Goal: Navigation & Orientation: Find specific page/section

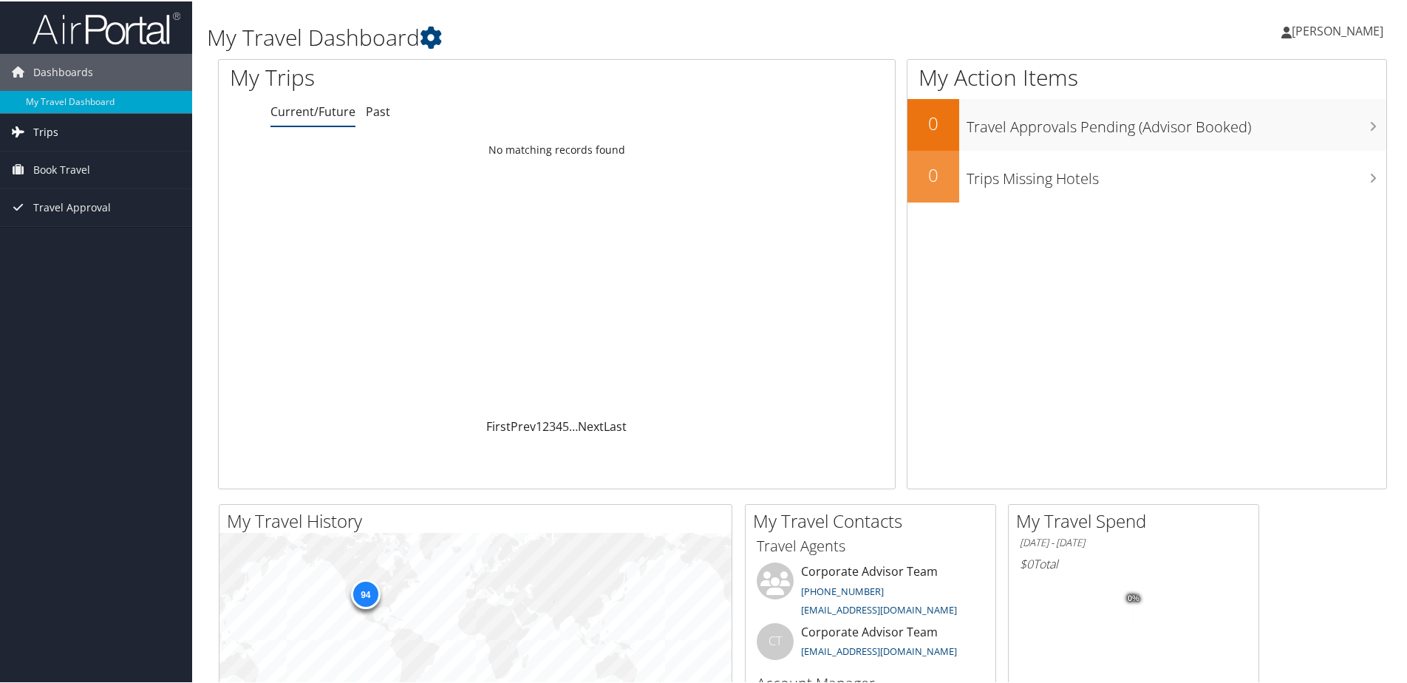
click at [44, 124] on span "Trips" at bounding box center [45, 130] width 25 height 37
click at [376, 106] on link "Past" at bounding box center [378, 110] width 24 height 16
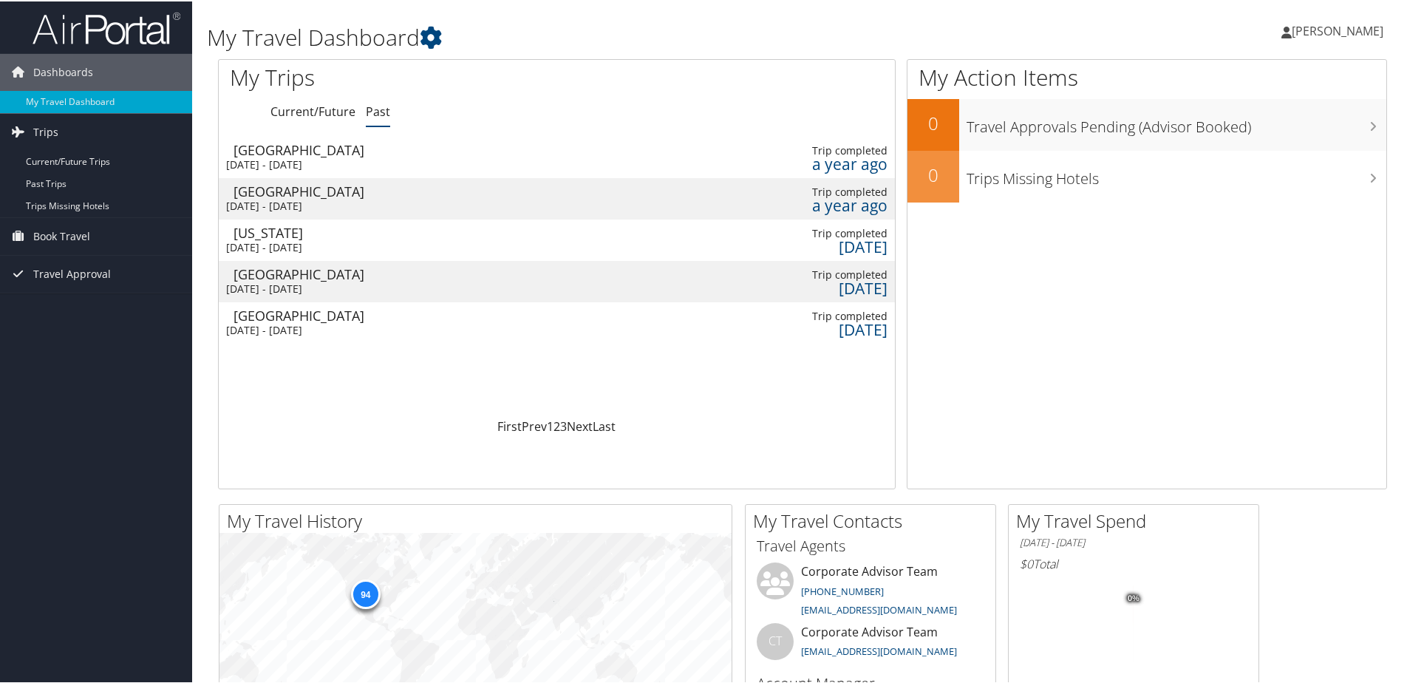
click at [1342, 26] on span "[PERSON_NAME]" at bounding box center [1337, 29] width 92 height 16
click at [1348, 22] on span "[PERSON_NAME]" at bounding box center [1337, 29] width 92 height 16
click at [439, 33] on icon at bounding box center [431, 36] width 22 height 22
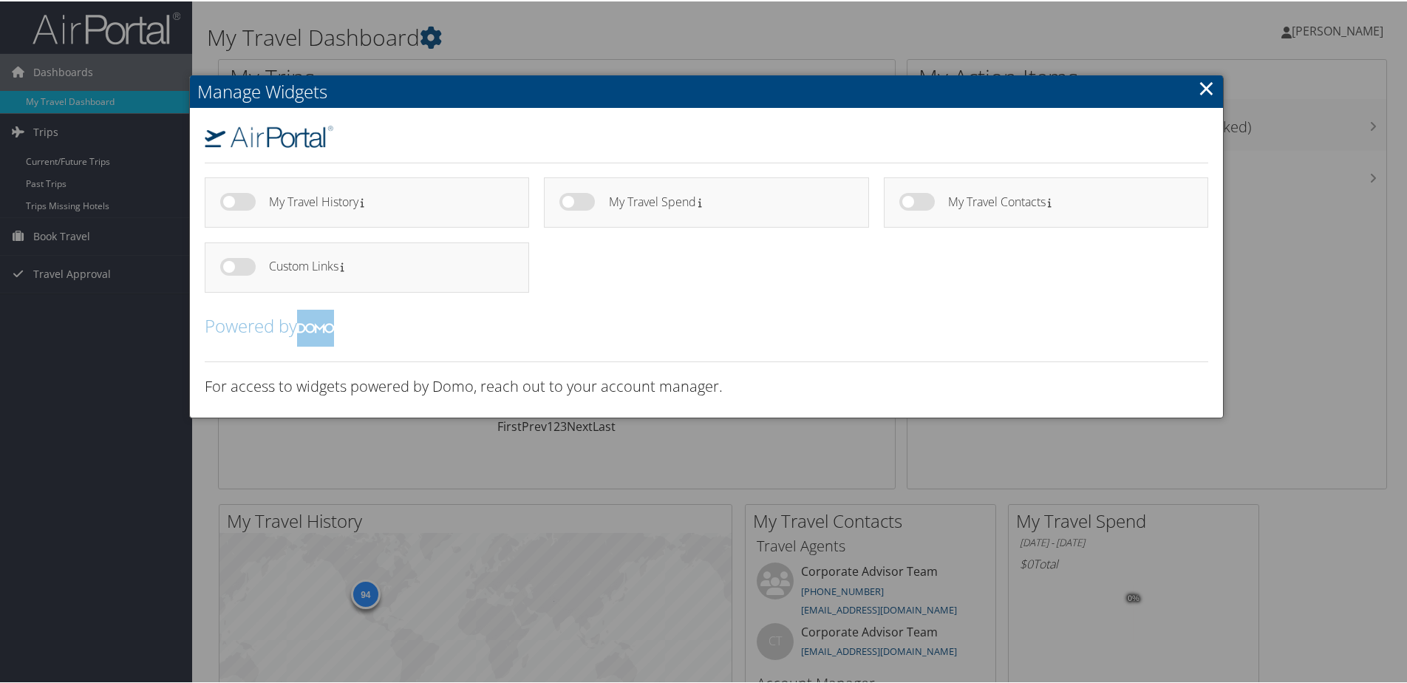
click at [1201, 81] on link "×" at bounding box center [1206, 87] width 17 height 30
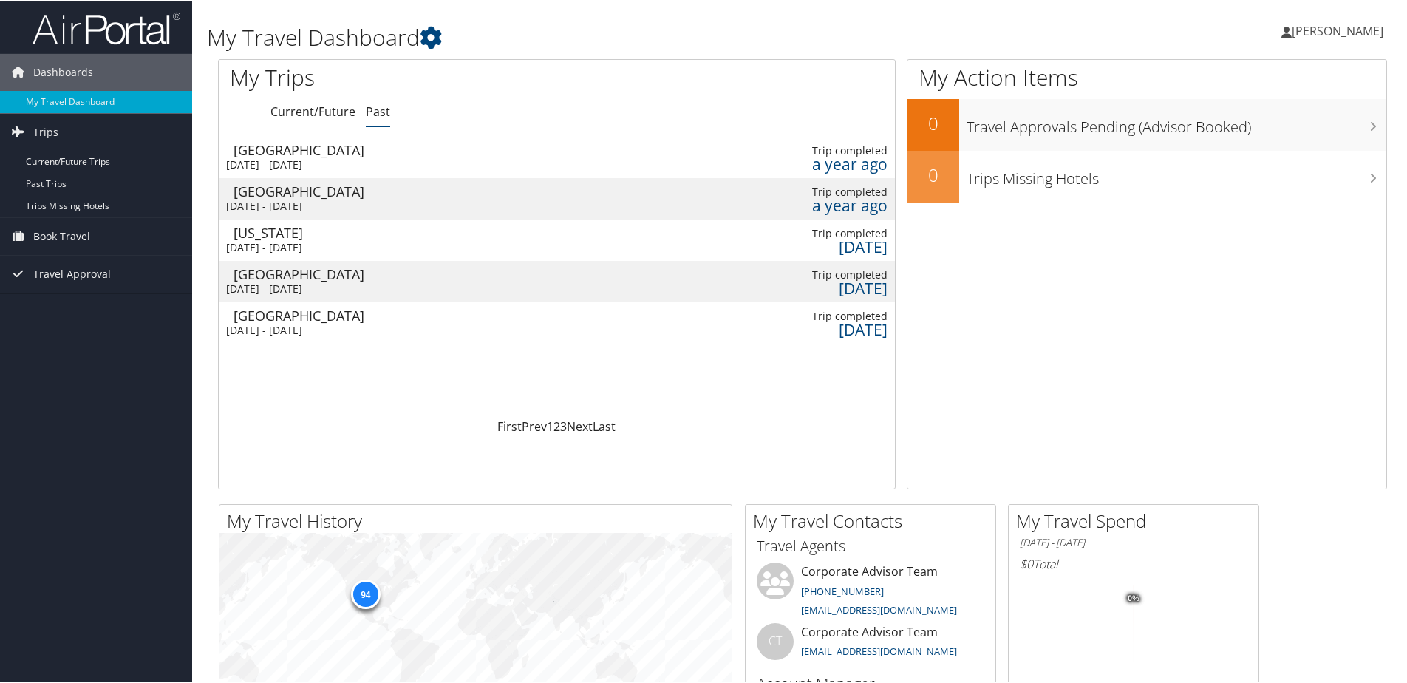
click at [1340, 27] on span "[PERSON_NAME]" at bounding box center [1337, 29] width 92 height 16
click at [1242, 132] on link "View Travel Profile" at bounding box center [1298, 131] width 165 height 25
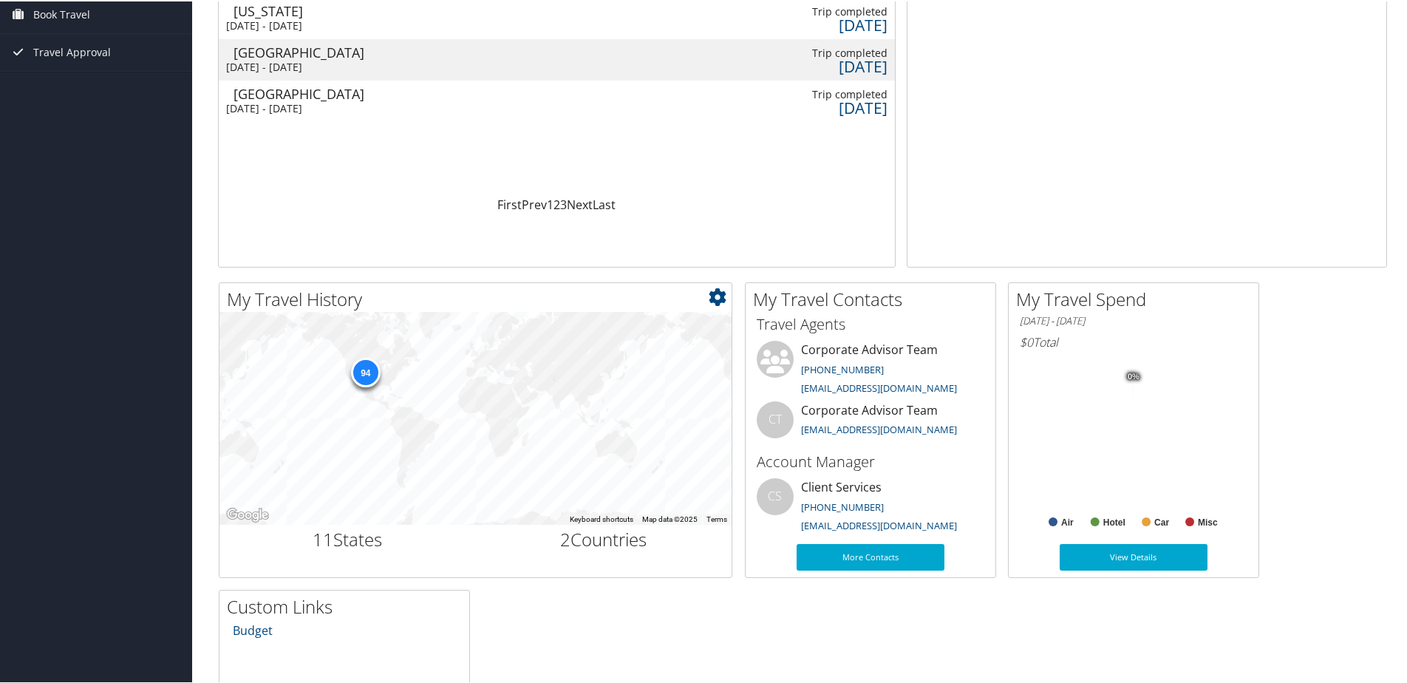
scroll to position [369, 0]
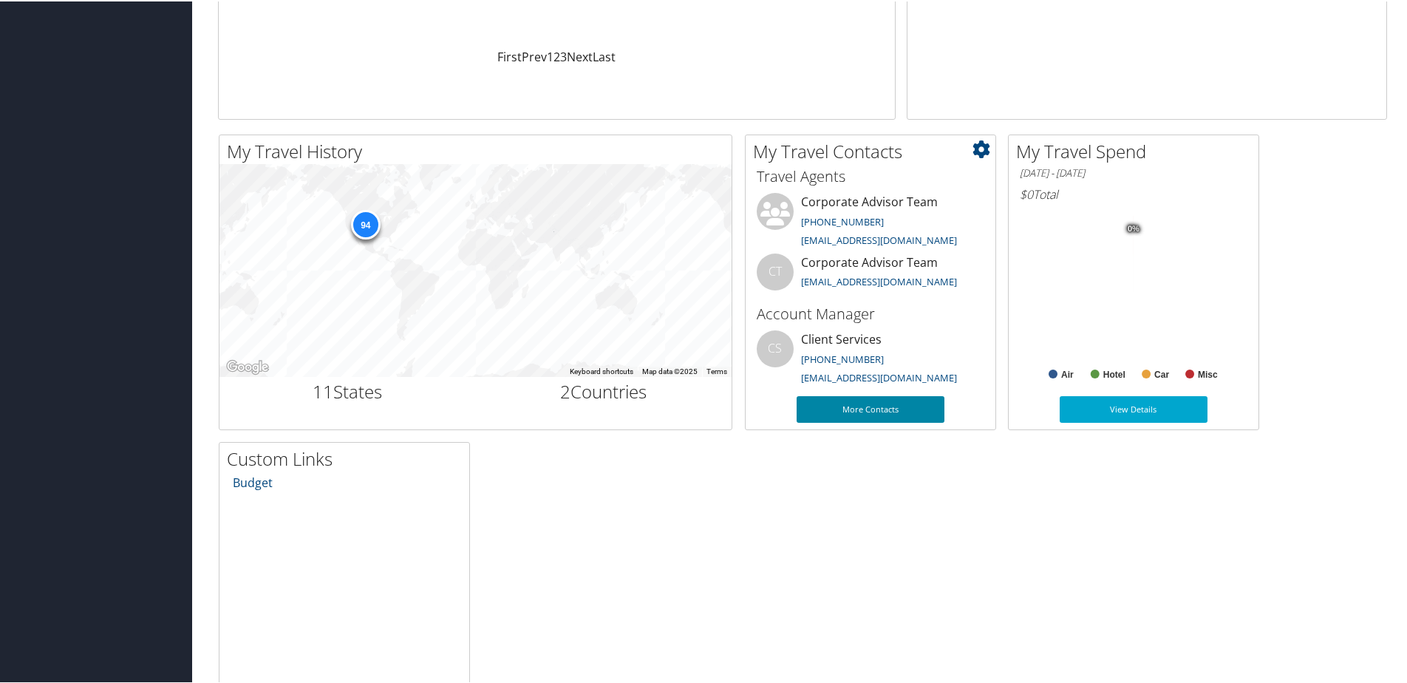
click at [871, 406] on link "More Contacts" at bounding box center [870, 408] width 148 height 27
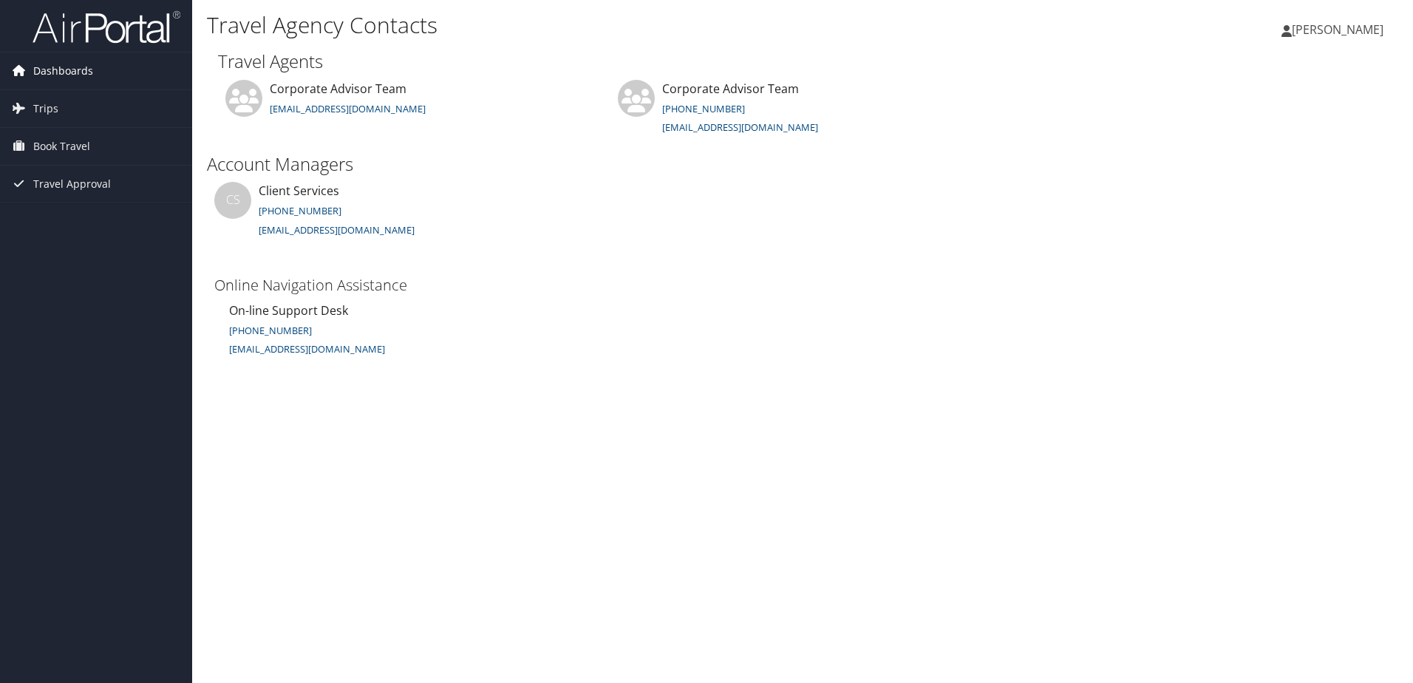
click at [60, 67] on span "Dashboards" at bounding box center [63, 70] width 60 height 37
click at [52, 71] on span "Dashboards" at bounding box center [63, 70] width 60 height 37
click at [47, 99] on span "Trips" at bounding box center [45, 108] width 25 height 37
click at [64, 247] on span "Travel Approval" at bounding box center [72, 250] width 78 height 37
click at [106, 21] on img at bounding box center [107, 27] width 148 height 35
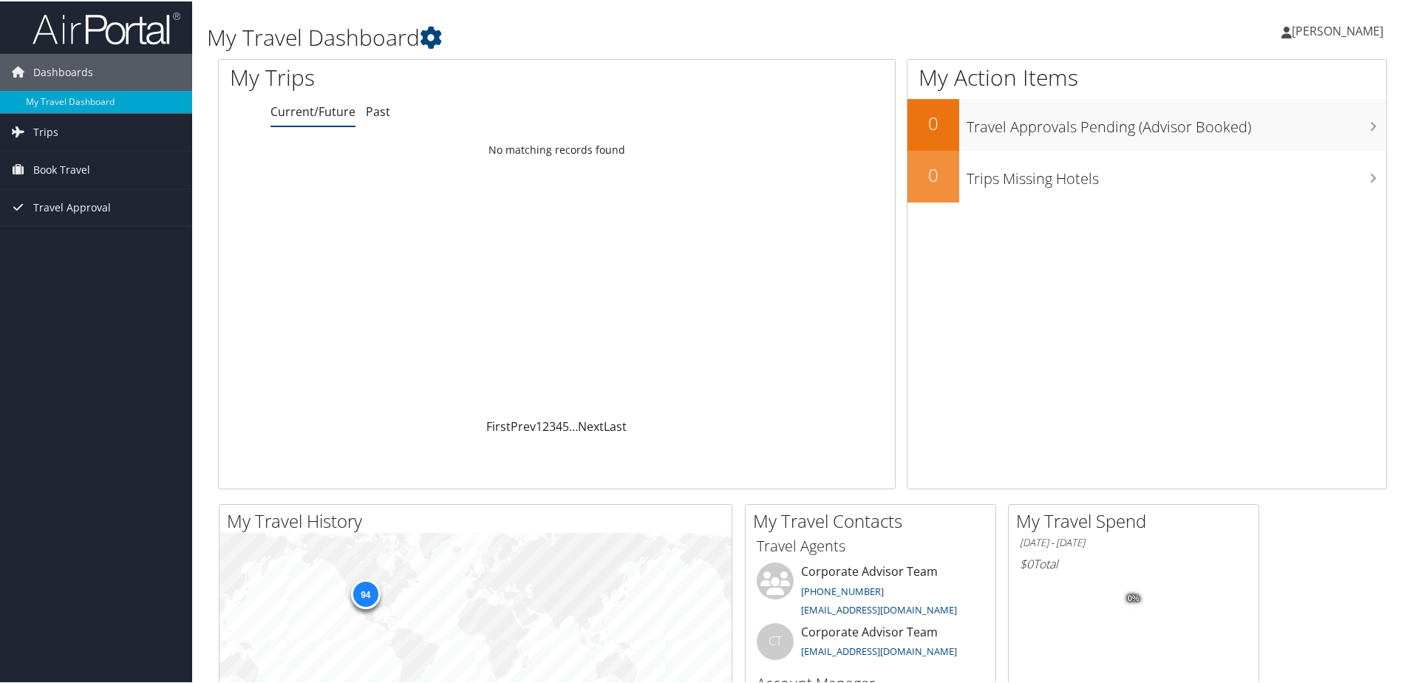
click at [1336, 23] on span "[PERSON_NAME]" at bounding box center [1337, 29] width 92 height 16
drag, startPoint x: 1298, startPoint y: 90, endPoint x: 1289, endPoint y: 102, distance: 14.8
drag, startPoint x: 1289, startPoint y: 102, endPoint x: 1065, endPoint y: 250, distance: 269.2
click at [1065, 250] on div "My Action Items 0 Travel Approvals Pending (Advisor Booked) 0 Trips Missing Hot…" at bounding box center [1146, 273] width 480 height 430
click at [1332, 24] on span "[PERSON_NAME]" at bounding box center [1337, 29] width 92 height 16
